Goal: Information Seeking & Learning: Check status

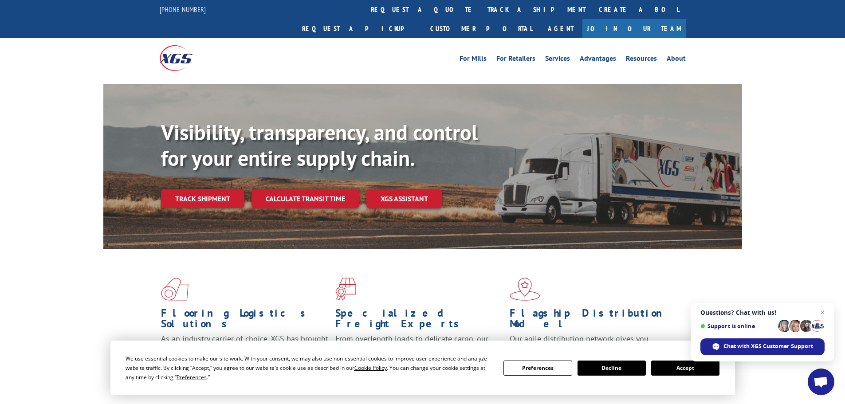
click at [220, 191] on div "Visibility, transparency, and control for your entire supply chain. Track shipm…" at bounding box center [451, 182] width 581 height 124
click at [224, 189] on link "Track shipment" at bounding box center [202, 198] width 83 height 19
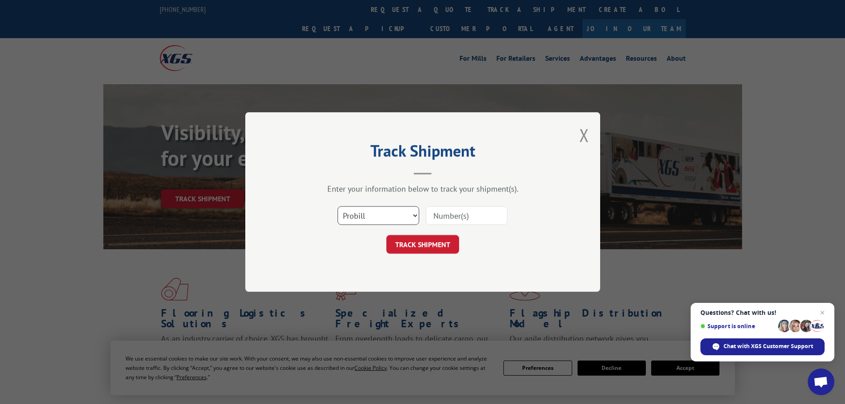
click at [360, 214] on select "Select category... Probill BOL PO" at bounding box center [379, 215] width 82 height 19
select select "po"
click at [338, 206] on select "Select category... Probill BOL PO" at bounding box center [379, 215] width 82 height 19
click at [445, 215] on input at bounding box center [467, 215] width 82 height 19
paste input "42515993"
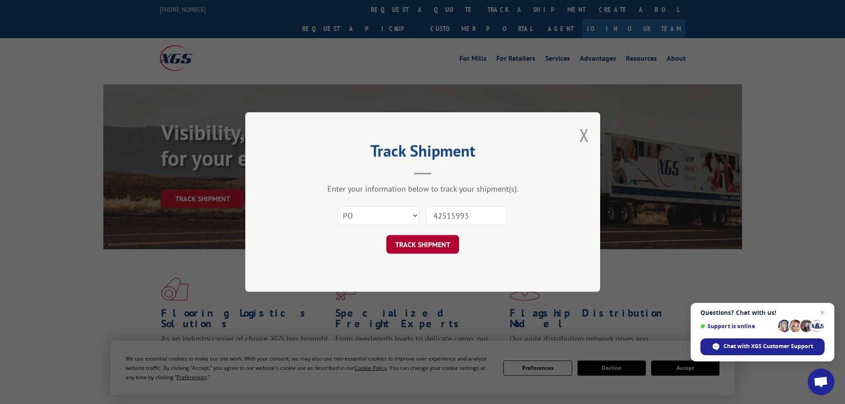
type input "42515993"
click at [442, 247] on button "TRACK SHIPMENT" at bounding box center [422, 244] width 73 height 19
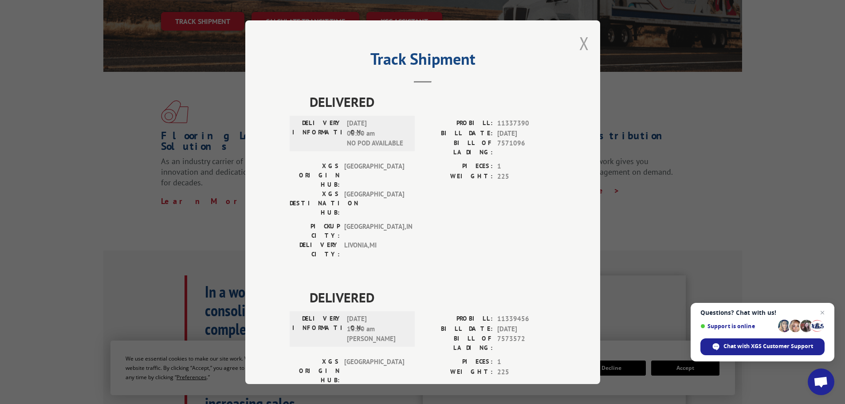
click at [581, 47] on button "Close modal" at bounding box center [584, 43] width 10 height 24
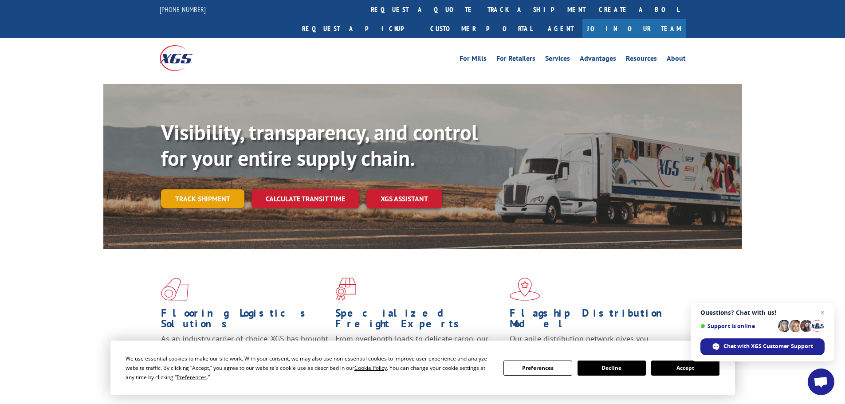
click at [225, 189] on link "Track shipment" at bounding box center [202, 198] width 83 height 19
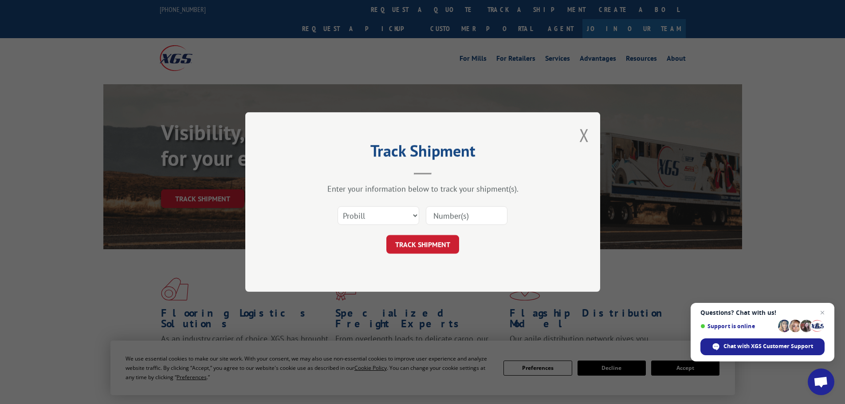
click at [445, 218] on input at bounding box center [467, 215] width 82 height 19
paste input "17231671"
type input "17231671"
click at [430, 236] on button "TRACK SHIPMENT" at bounding box center [422, 244] width 73 height 19
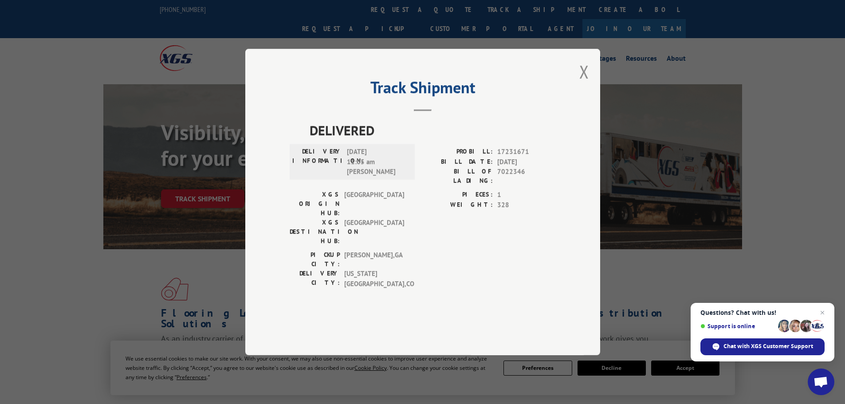
click at [575, 92] on div "Track Shipment DELIVERED DELIVERY INFORMATION: [DATE] 11:05 am [PERSON_NAME]: 1…" at bounding box center [422, 202] width 355 height 307
